Goal: Task Accomplishment & Management: Manage account settings

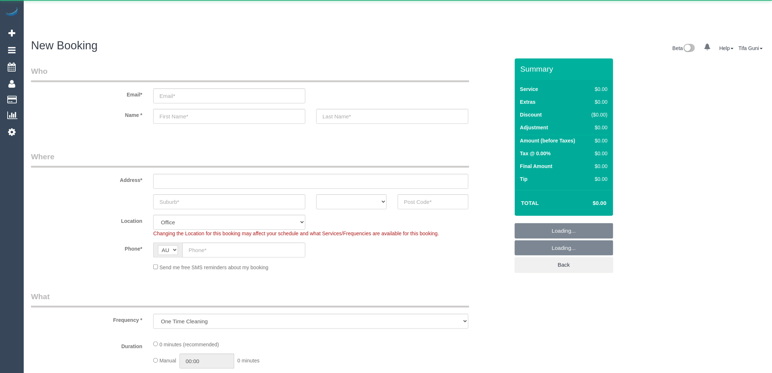
select select "object:822"
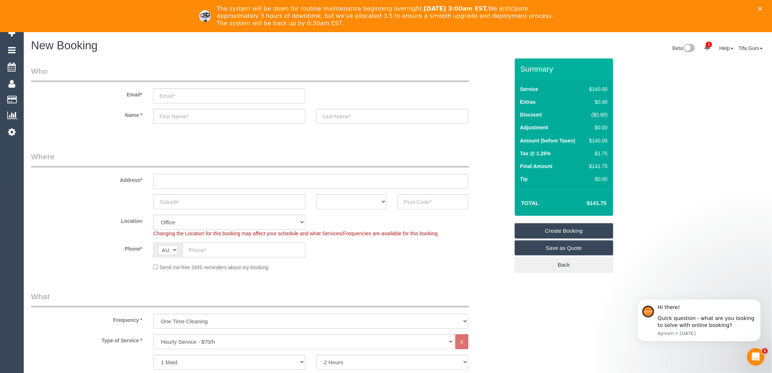
click at [767, 5] on div "The system will be down for routine maintenance beginning overnight, August 21s…" at bounding box center [386, 16] width 772 height 26
click at [763, 10] on icon "Close" at bounding box center [761, 9] width 4 height 4
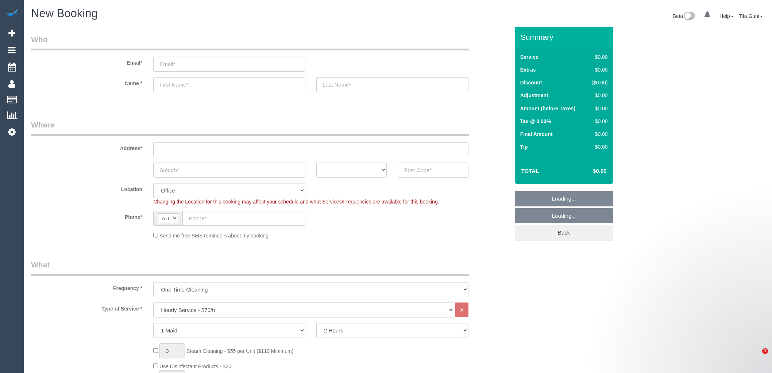
select select "object:2105"
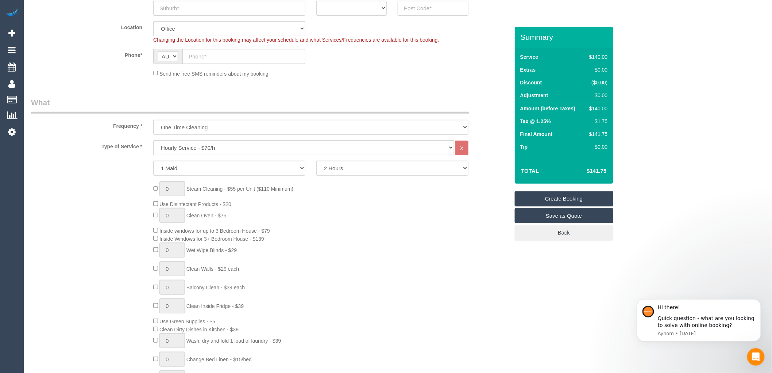
scroll to position [162, 0]
click at [207, 147] on select "Hourly Service - $70/h Hourly Service - $65/h Hourly Service - $60/h Hourly Ser…" at bounding box center [303, 147] width 301 height 15
select select "212"
click at [153, 140] on select "Hourly Service - $70/h Hourly Service - $65/h Hourly Service - $60/h Hourly Ser…" at bounding box center [303, 147] width 301 height 15
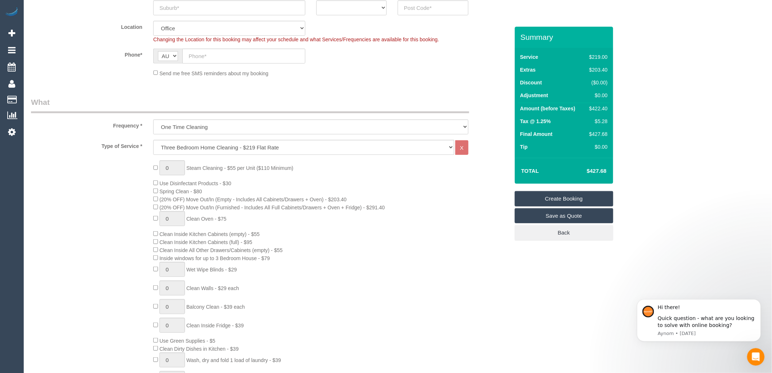
click at [427, 233] on div "0 Steam Cleaning - $55 per Unit ($110 Minimum) Use Disinfectant Products - $30 …" at bounding box center [331, 288] width 367 height 256
drag, startPoint x: 609, startPoint y: 169, endPoint x: 583, endPoint y: 172, distance: 26.5
click at [583, 172] on td "$427.68" at bounding box center [585, 171] width 47 height 18
copy h4 "$427.68"
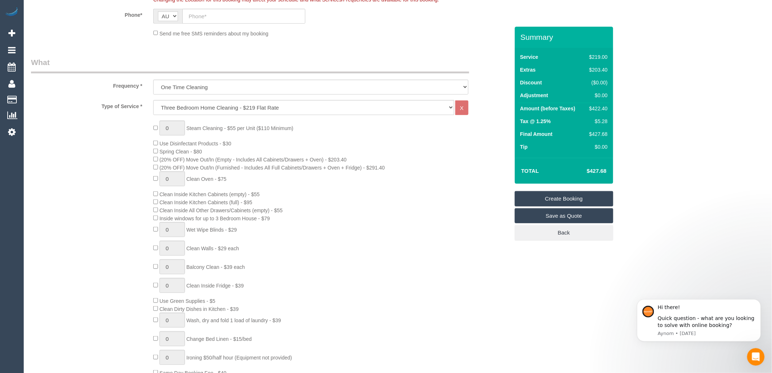
scroll to position [203, 0]
type input "1"
click at [174, 127] on input "1" at bounding box center [173, 127] width 26 height 15
type input "3"
click at [283, 141] on div "3 Steam Cleaning - $55 per Unit ($110 Minimum) Use Disinfectant Products - $30 …" at bounding box center [331, 248] width 367 height 256
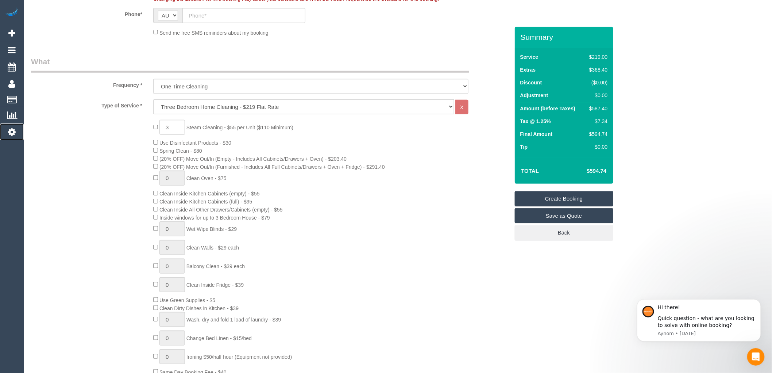
click at [12, 134] on icon at bounding box center [12, 131] width 8 height 9
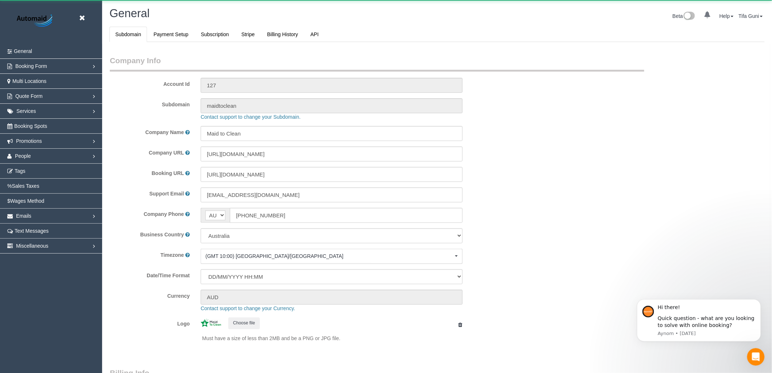
scroll to position [1644, 772]
select select "1"
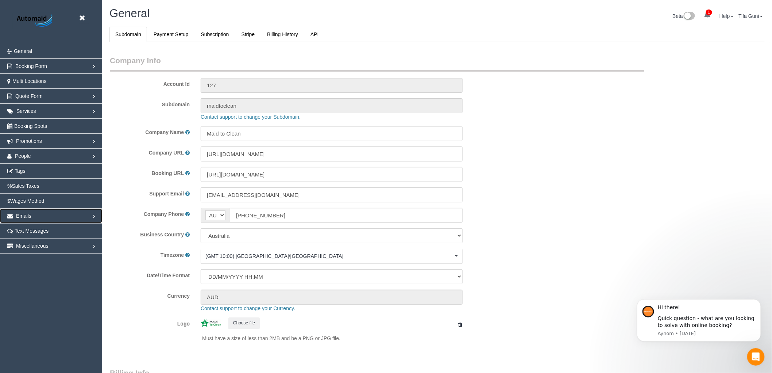
click at [38, 216] on link "Emails" at bounding box center [51, 215] width 102 height 15
click at [37, 232] on link "Email Templates" at bounding box center [51, 230] width 102 height 15
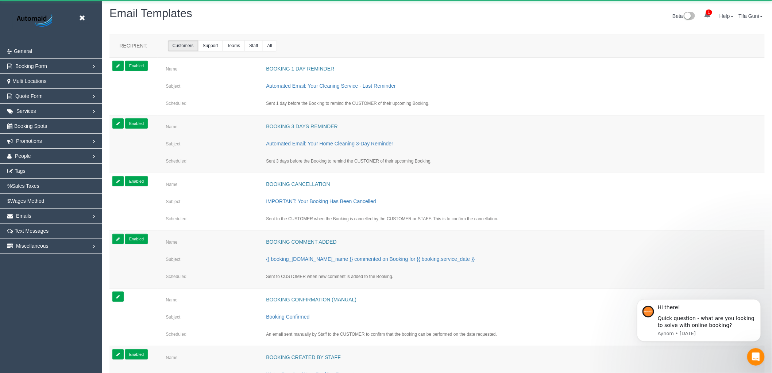
scroll to position [1605, 772]
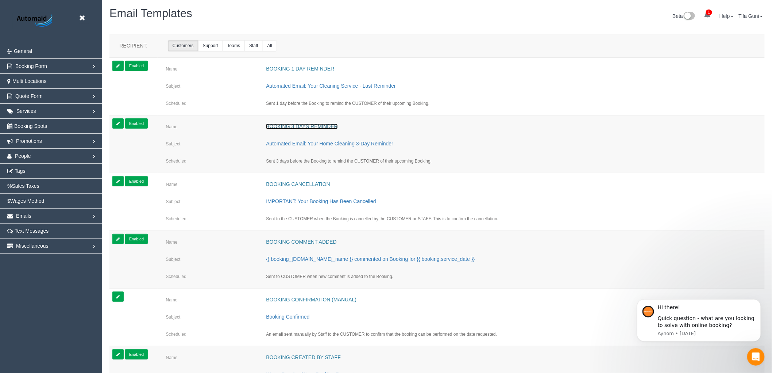
click at [302, 123] on link "Booking 3 Days Reminder" at bounding box center [302, 126] width 72 height 6
select select "number:101"
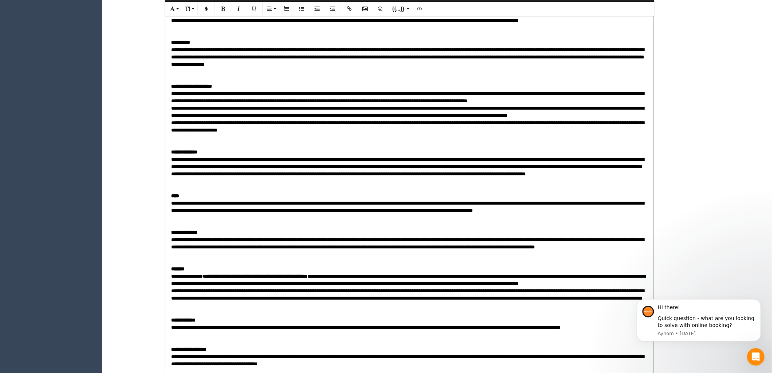
scroll to position [649, 0]
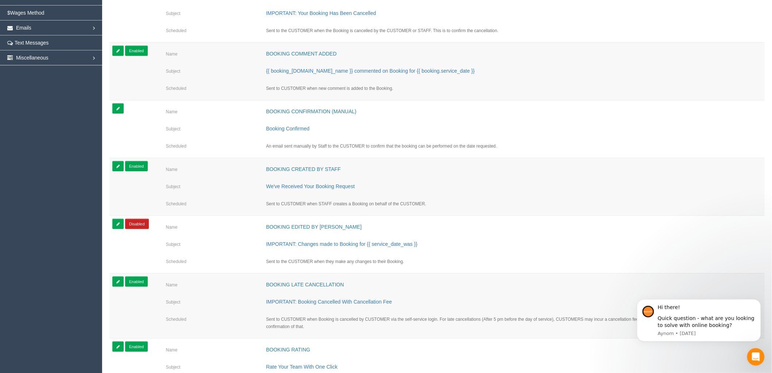
scroll to position [203, 0]
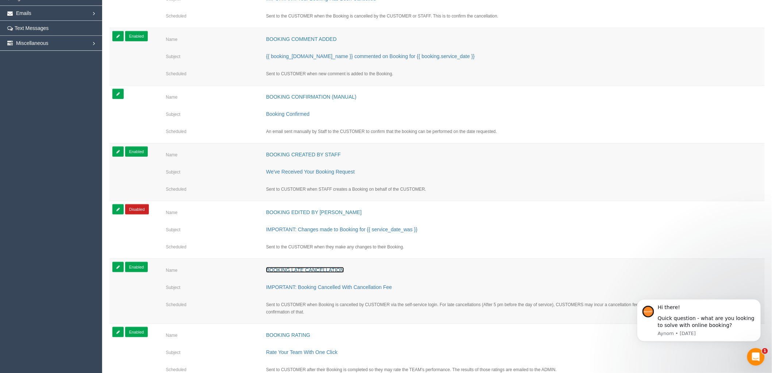
click at [291, 271] on link "Booking Late Cancellation" at bounding box center [305, 270] width 78 height 6
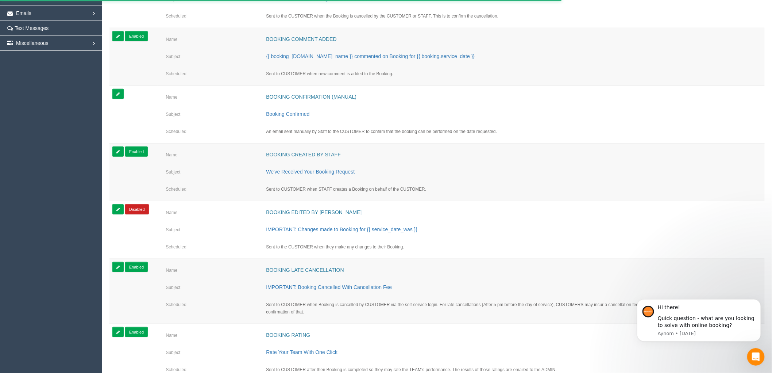
select select "number:138"
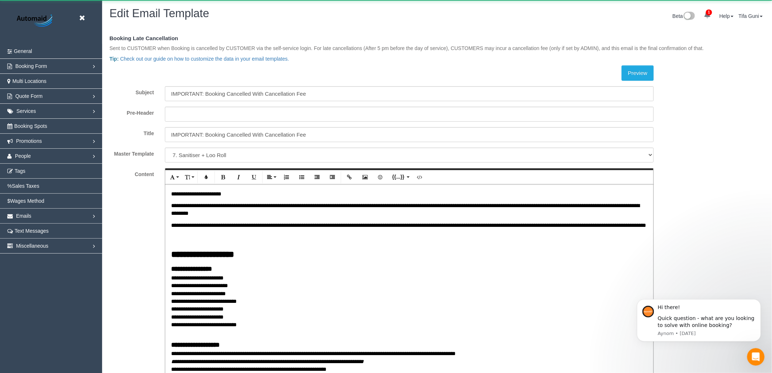
scroll to position [35834, 35730]
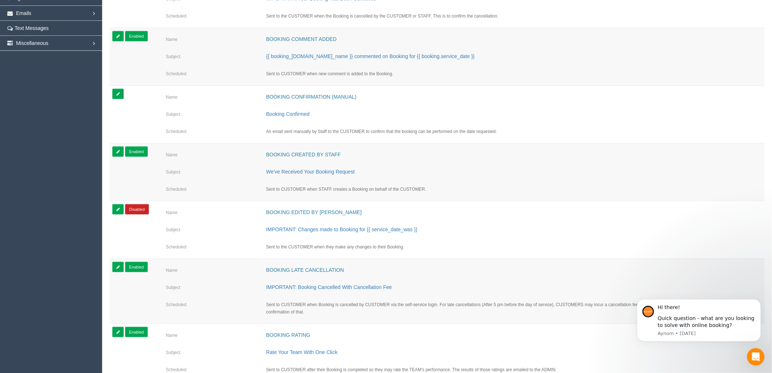
scroll to position [243, 0]
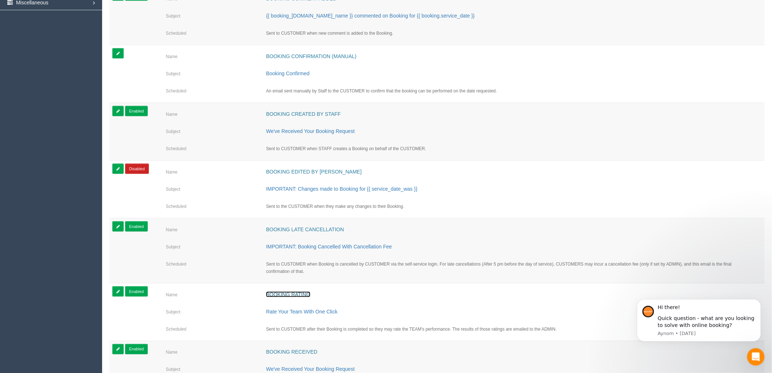
click at [286, 291] on link "Booking Rating" at bounding box center [288, 294] width 44 height 6
select select "number:1"
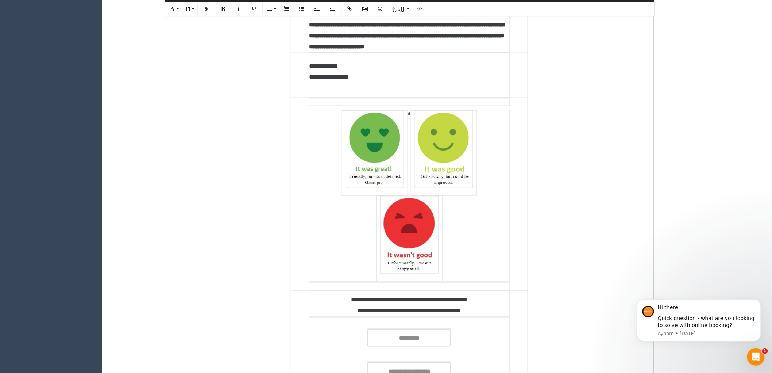
scroll to position [324, 0]
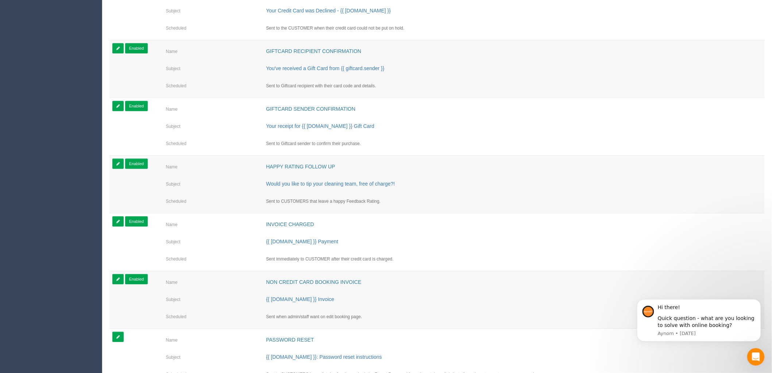
scroll to position [892, 0]
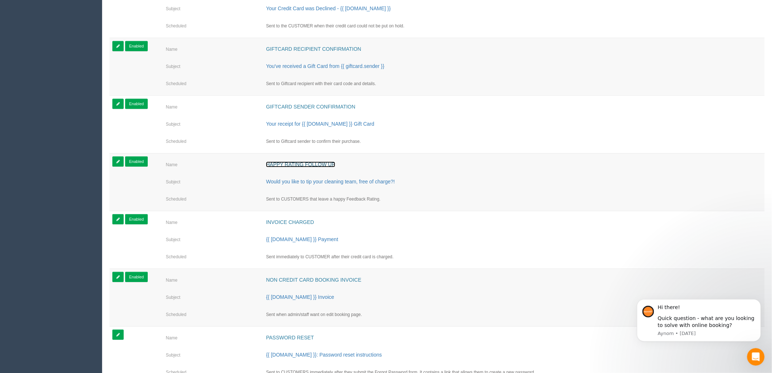
click at [300, 164] on link "Happy Rating Follow Up" at bounding box center [300, 164] width 69 height 6
select select "number:35"
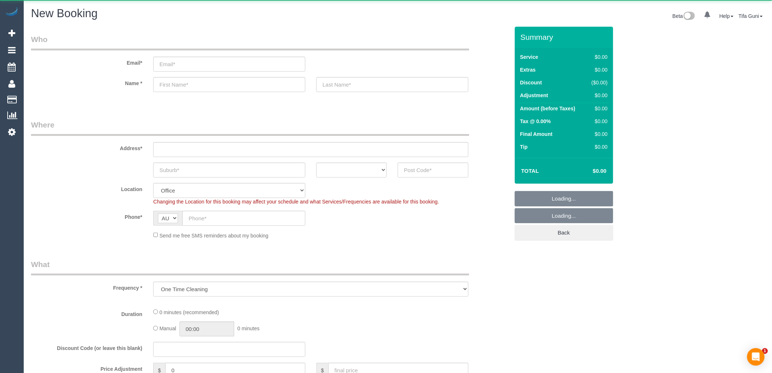
select select "object:658"
